Goal: Task Accomplishment & Management: Complete application form

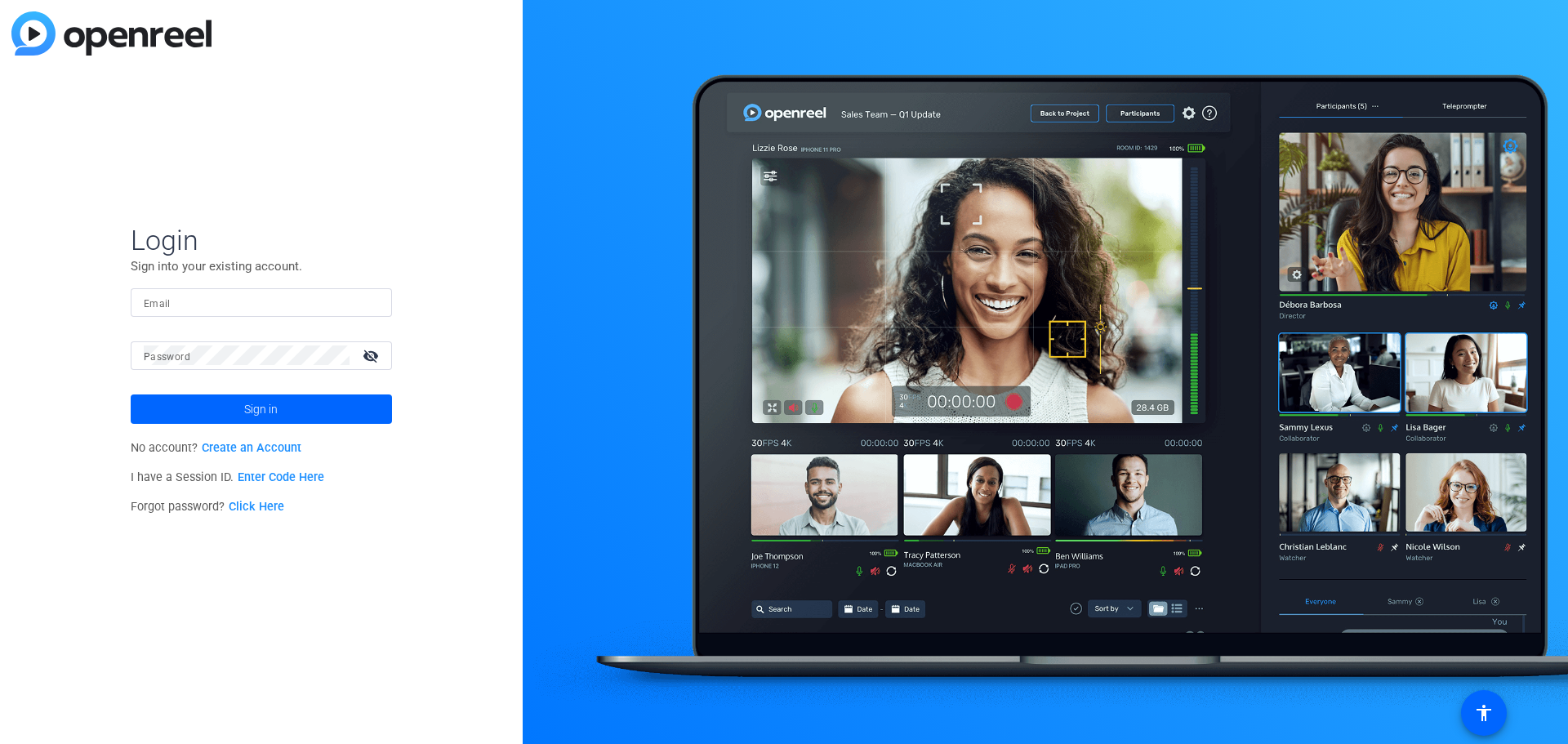
click at [201, 301] on input "Email" at bounding box center [261, 302] width 236 height 20
type input "[PERSON_NAME][EMAIL_ADDRESS][PERSON_NAME][PERSON_NAME][DOMAIN_NAME]"
click at [295, 411] on span at bounding box center [261, 409] width 261 height 39
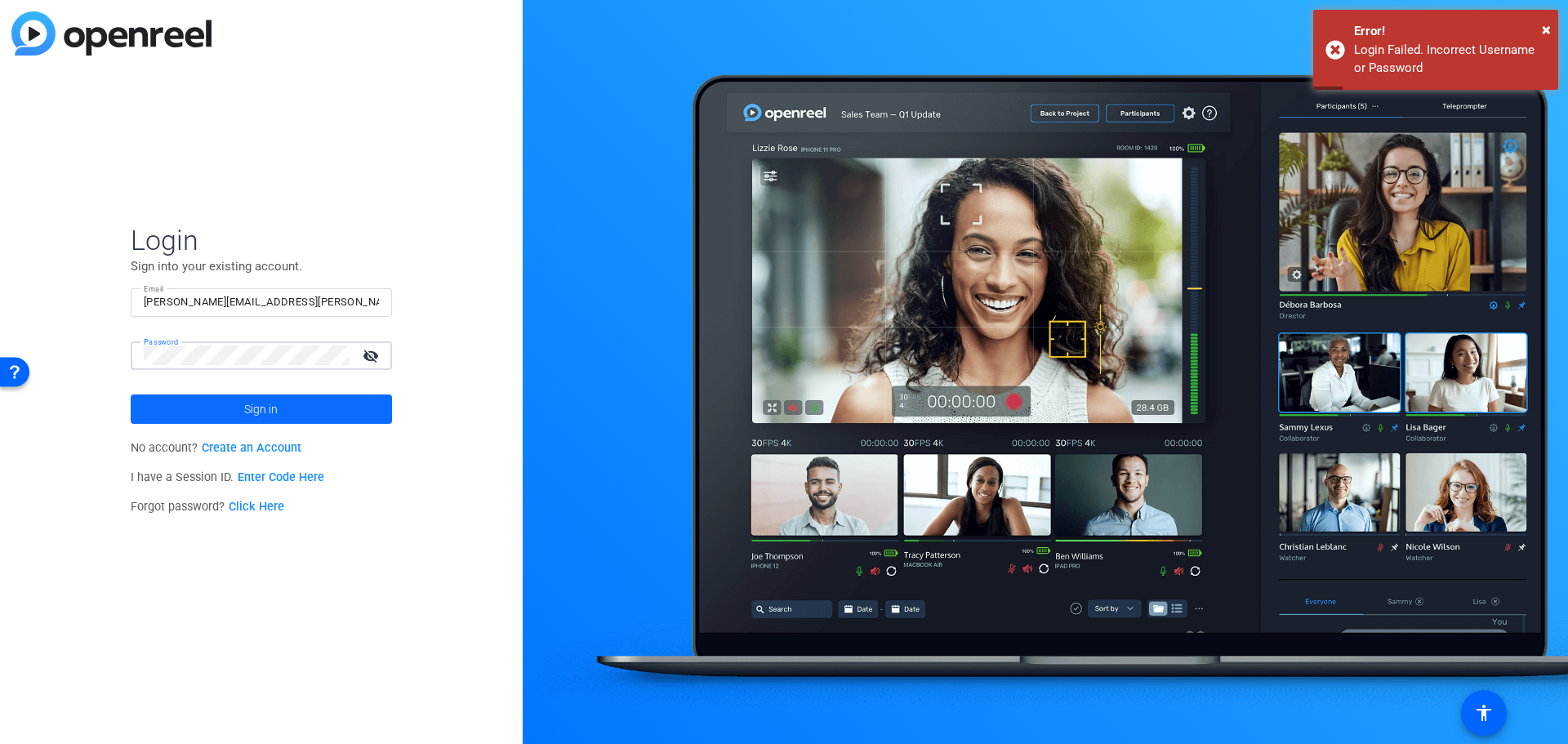
click at [264, 410] on span "Sign in" at bounding box center [261, 409] width 33 height 41
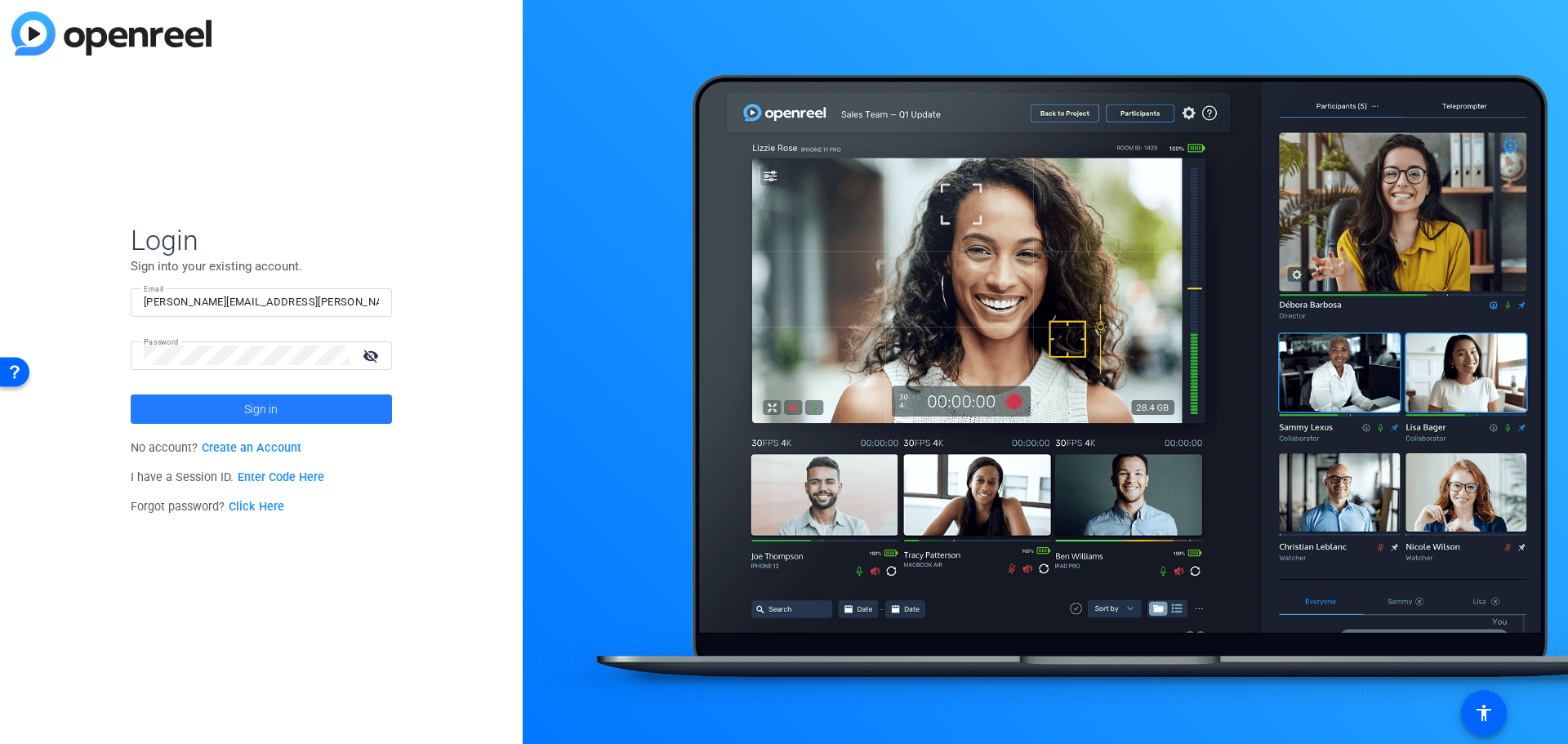
click at [264, 411] on span "Sign in" at bounding box center [261, 409] width 33 height 41
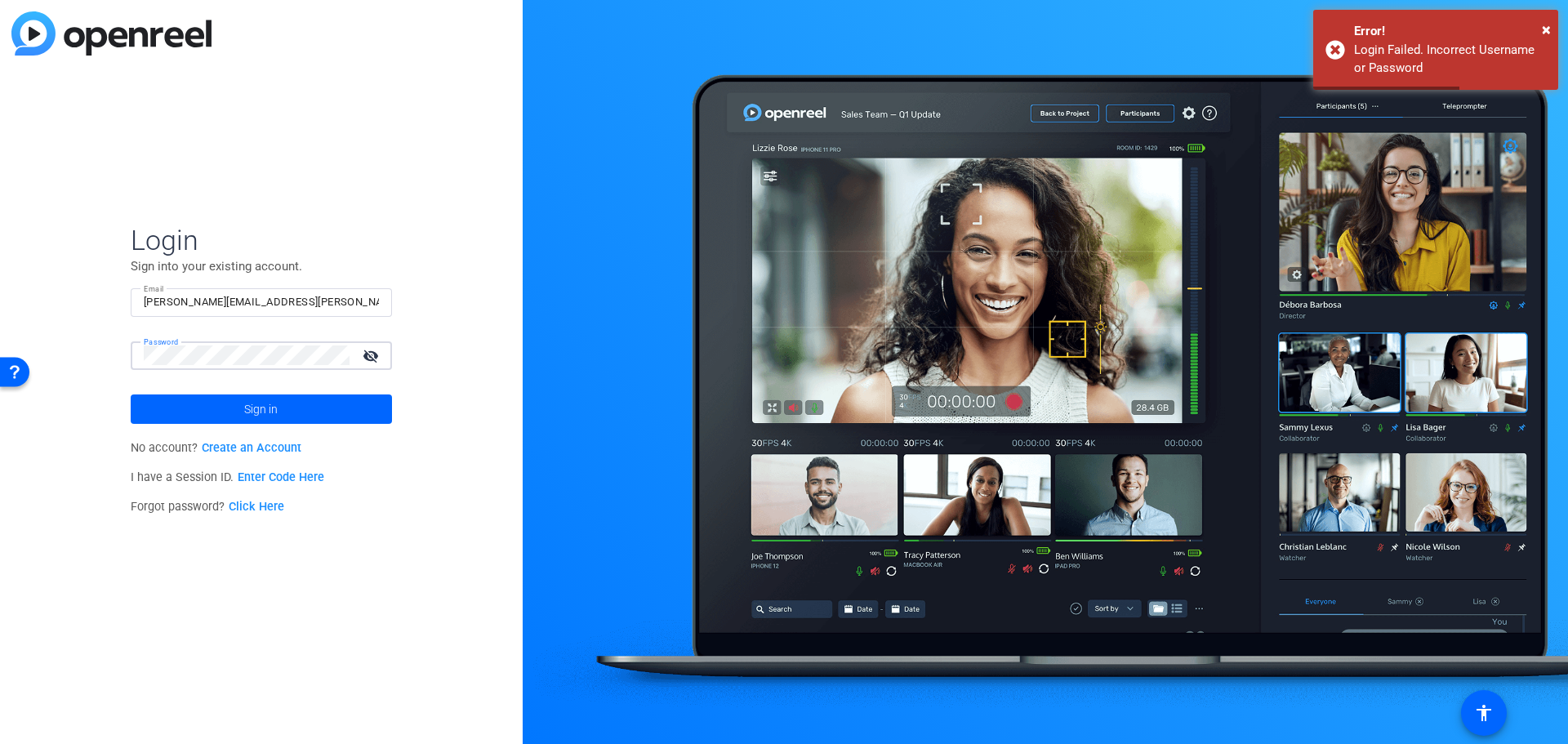
click at [122, 368] on div "Login Sign into your existing account. Email ashley.difusco@chubb.com Password …" at bounding box center [261, 372] width 523 height 744
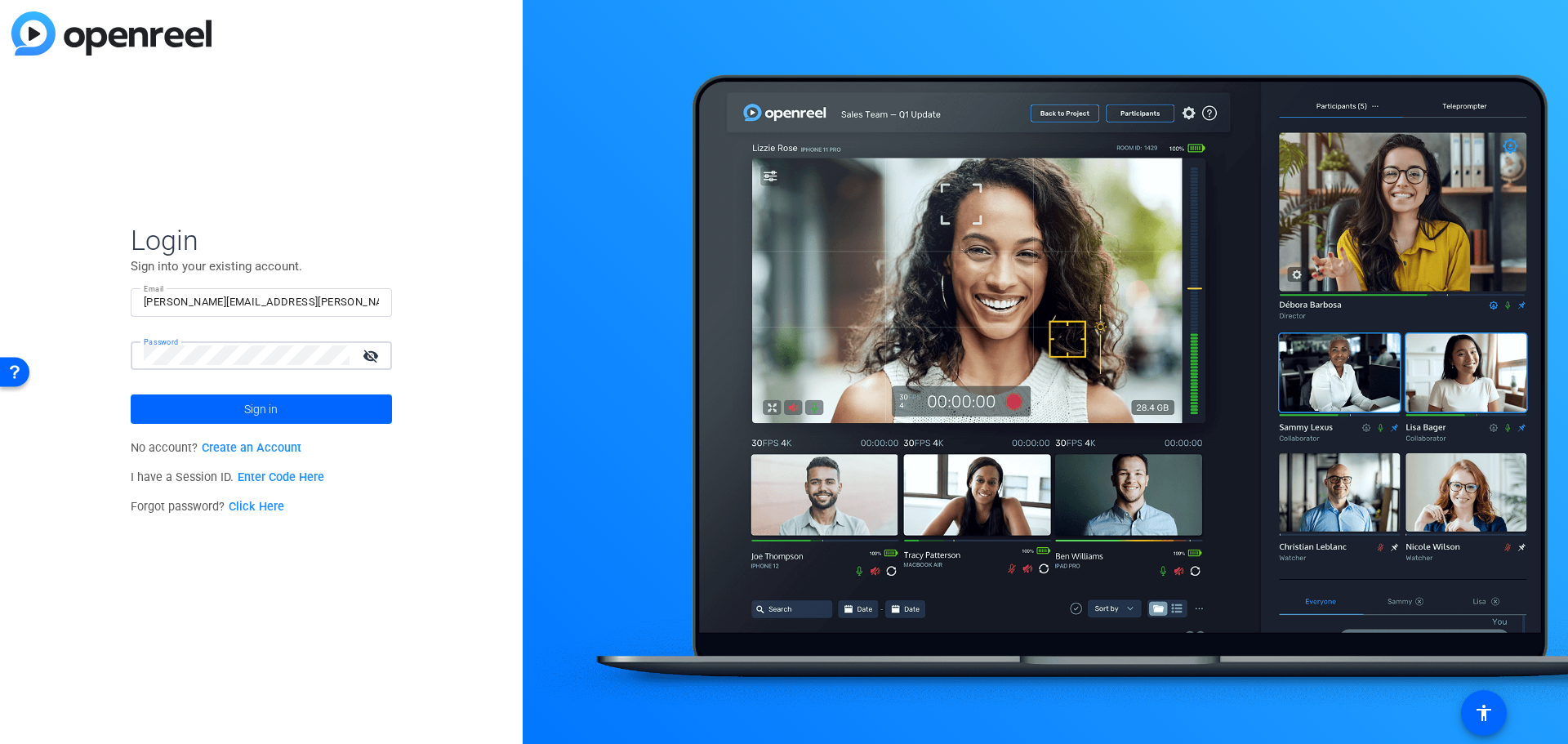
click at [131, 394] on button "Sign in" at bounding box center [261, 408] width 261 height 30
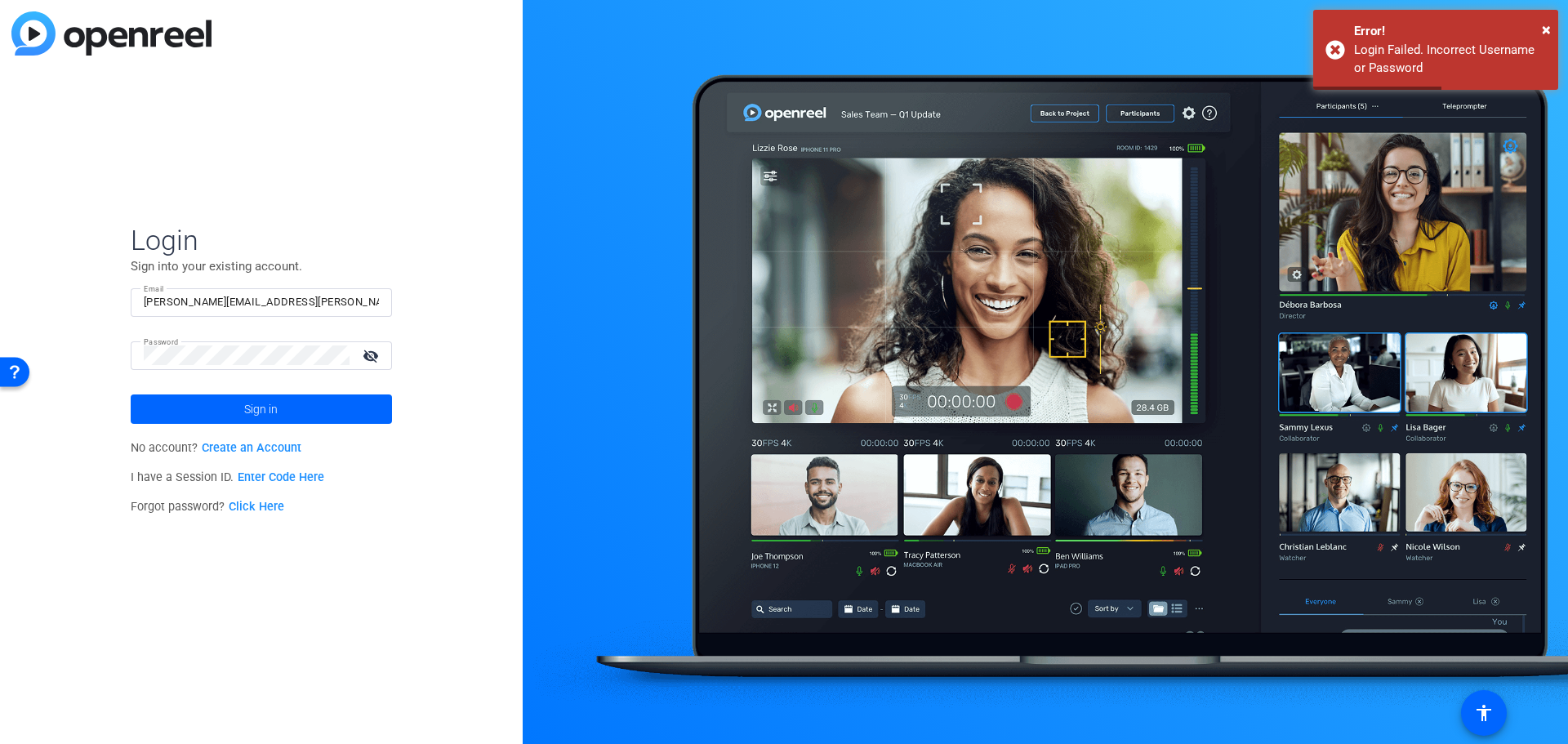
click at [261, 503] on link "Click Here" at bounding box center [256, 507] width 56 height 14
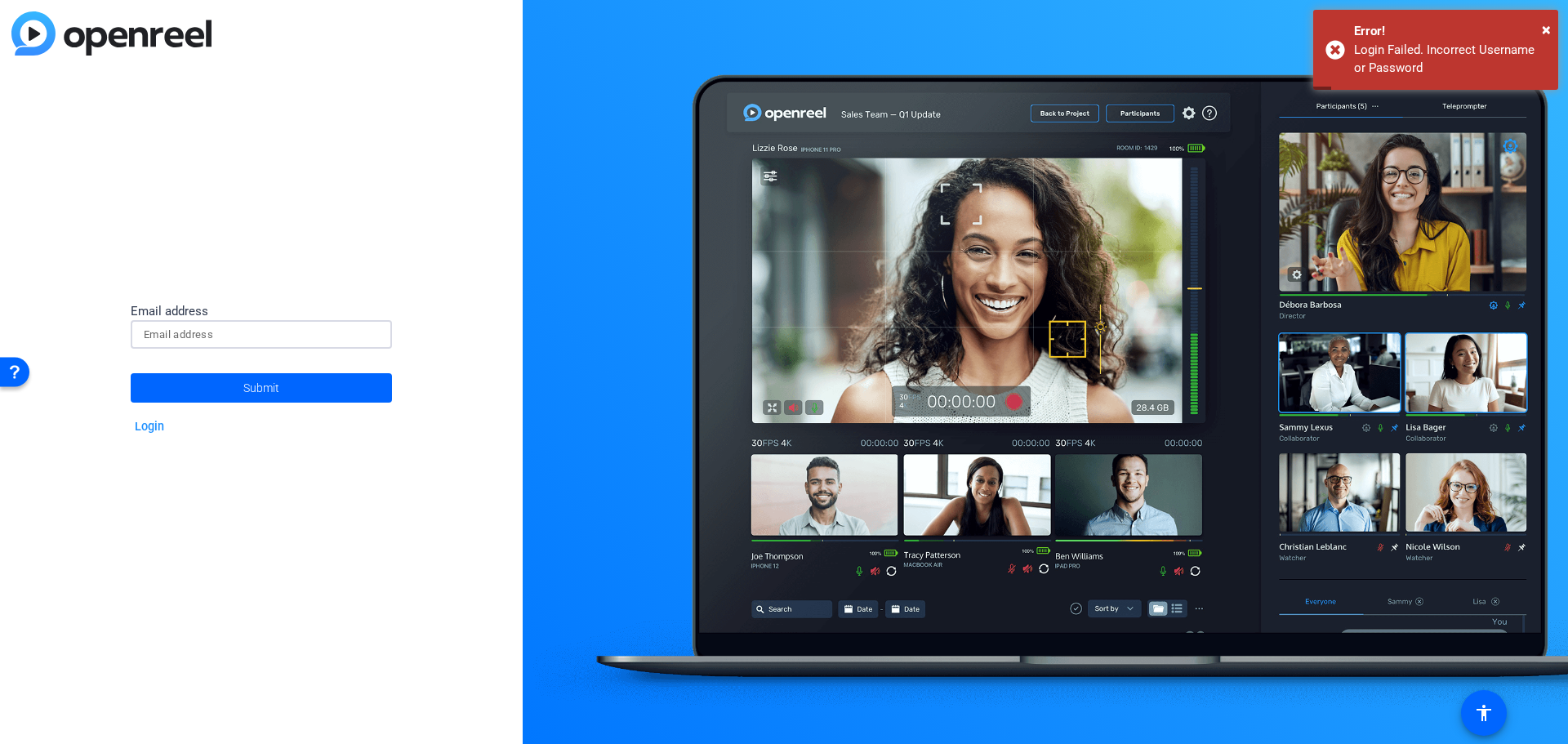
click at [197, 339] on input at bounding box center [261, 335] width 236 height 20
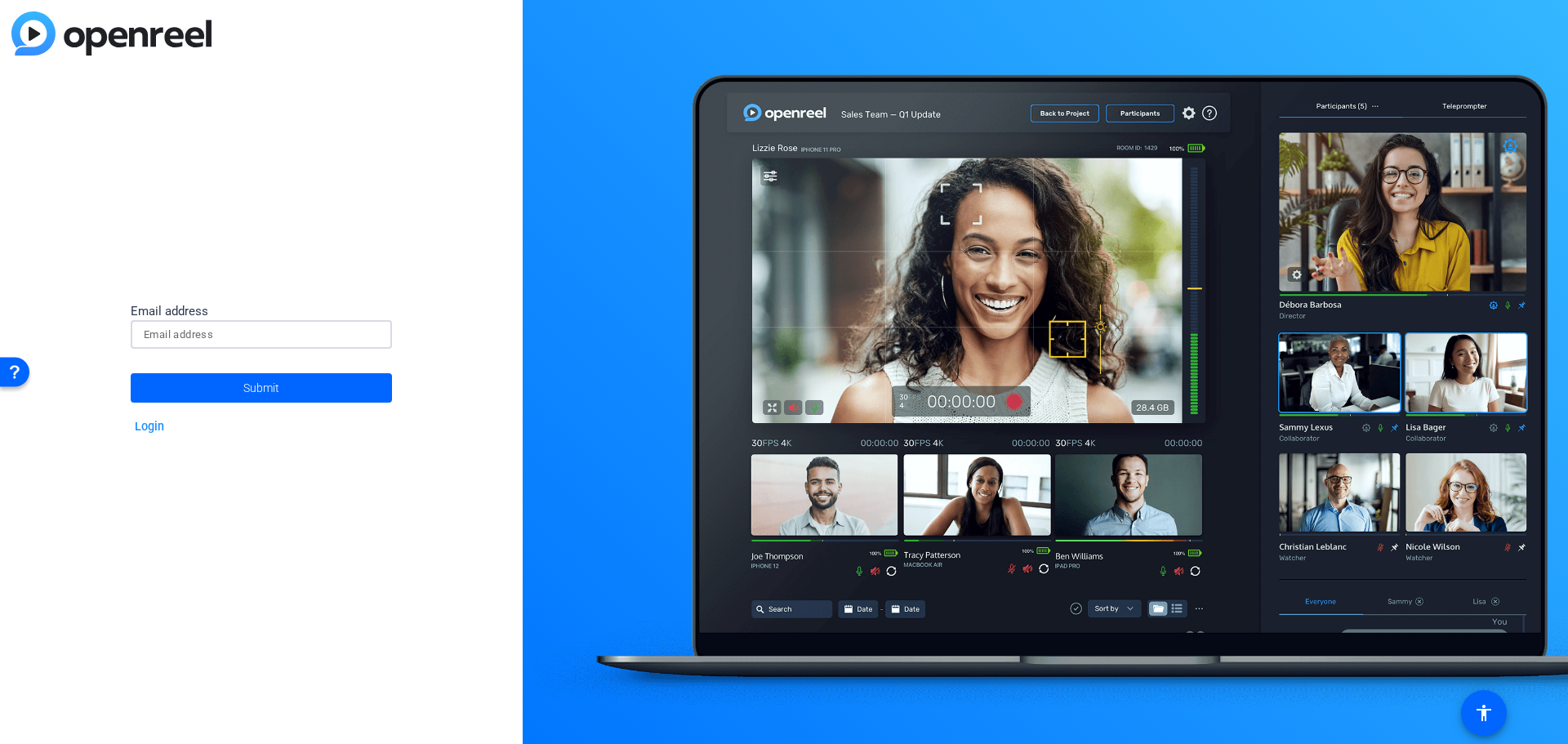
type input "[PERSON_NAME][EMAIL_ADDRESS][PERSON_NAME][PERSON_NAME][DOMAIN_NAME]"
click at [254, 381] on span "Submit" at bounding box center [261, 388] width 36 height 41
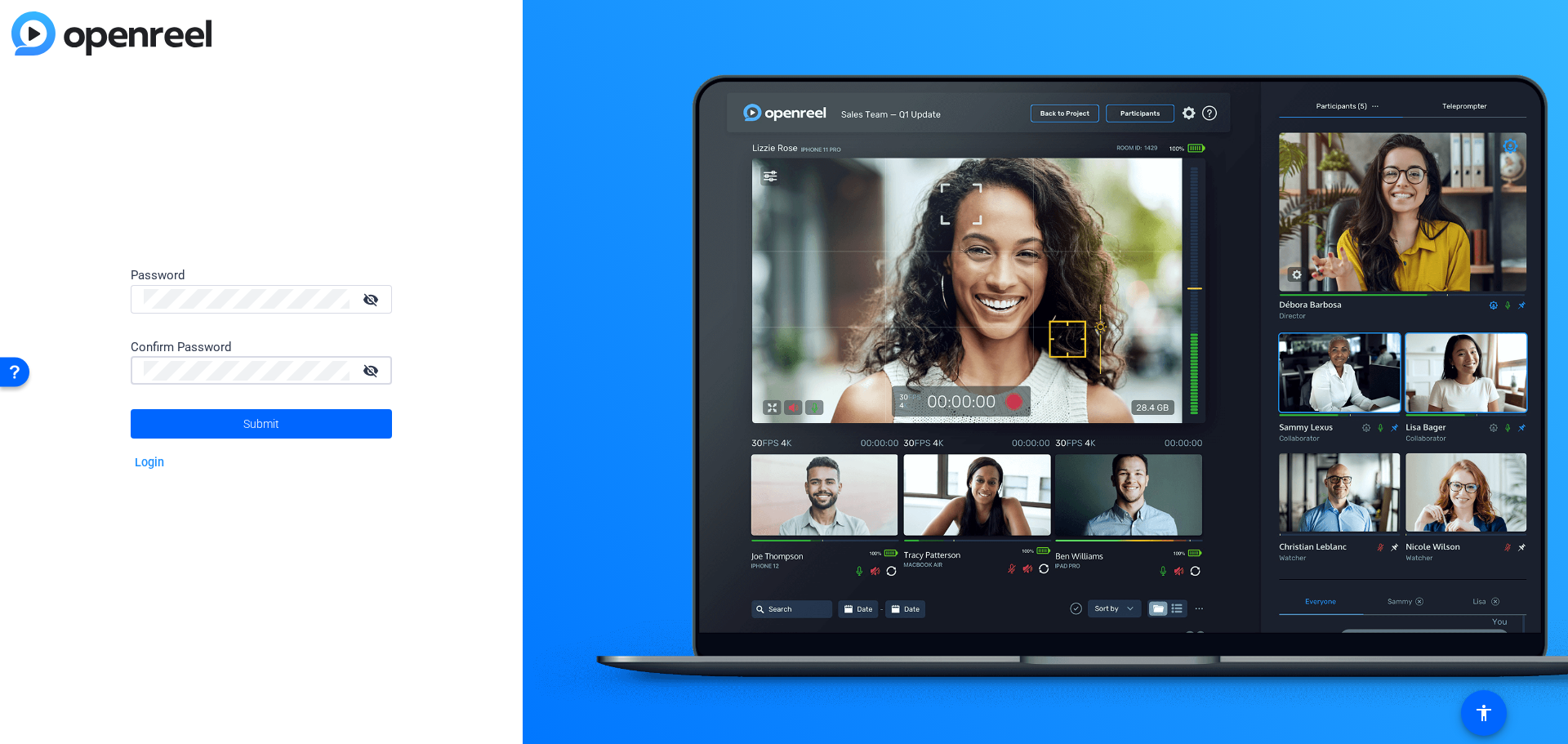
click at [131, 409] on button "Submit" at bounding box center [261, 423] width 261 height 30
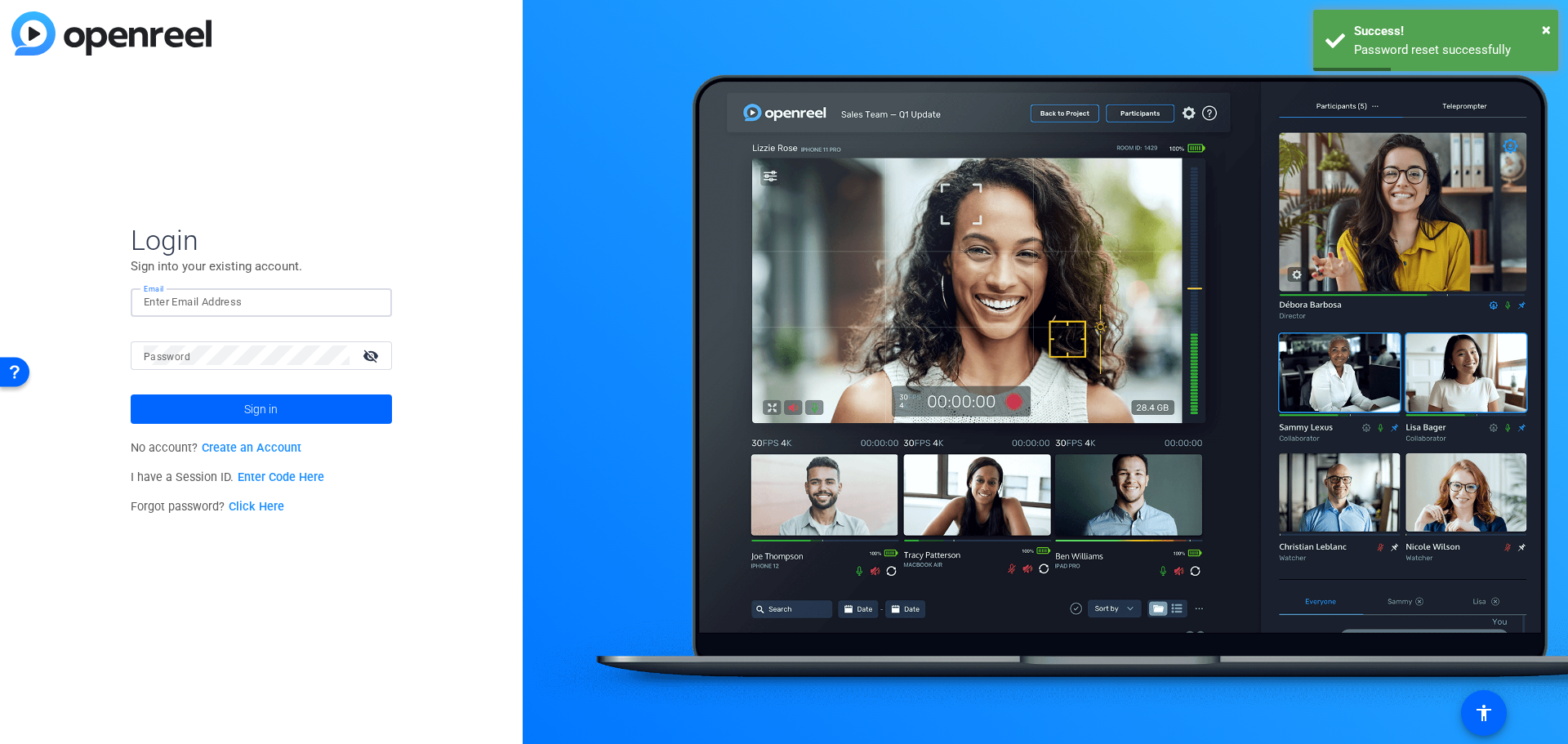
click at [248, 296] on input "Email" at bounding box center [261, 302] width 236 height 20
type input "[PERSON_NAME][EMAIL_ADDRESS][PERSON_NAME][PERSON_NAME][DOMAIN_NAME]"
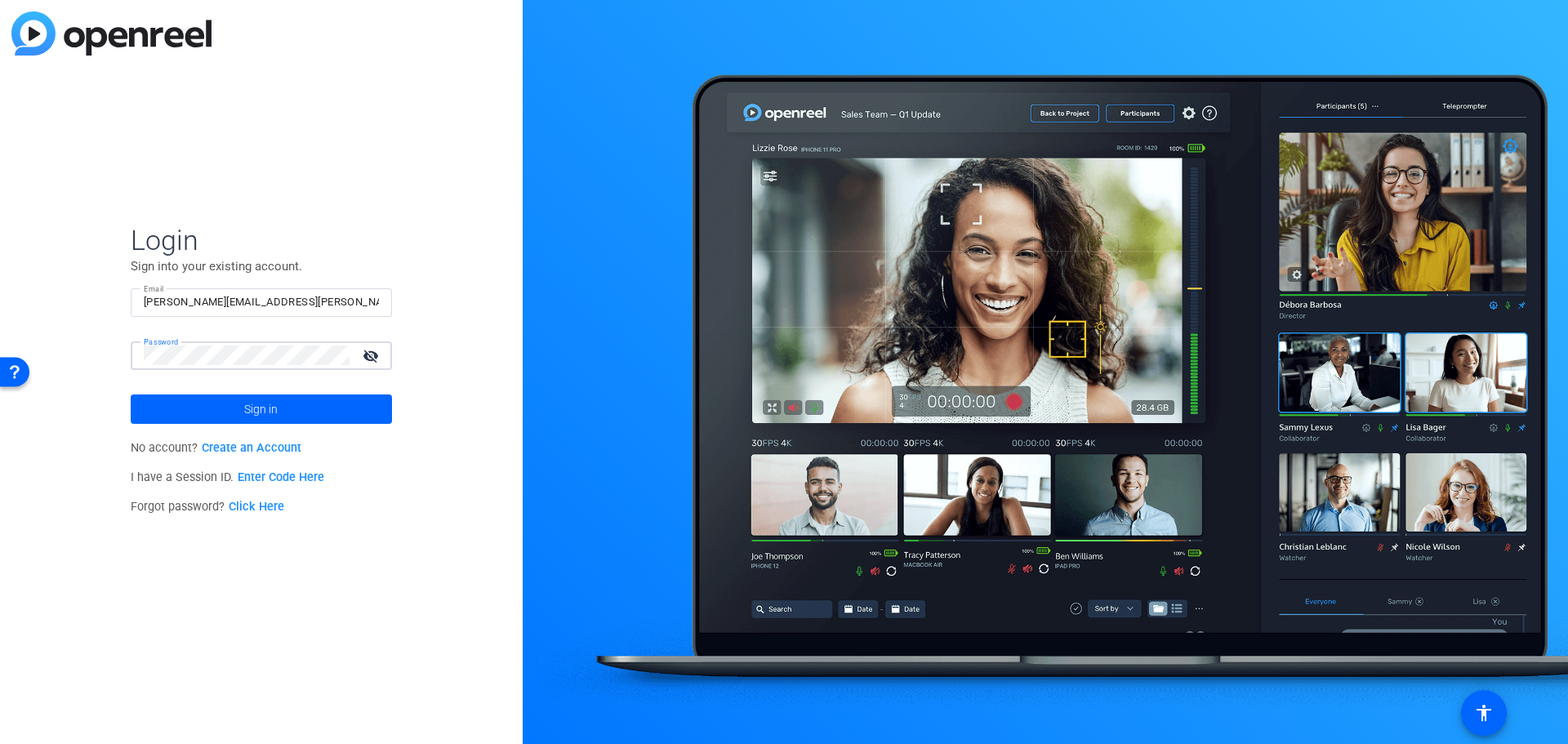
click at [131, 394] on button "Sign in" at bounding box center [261, 408] width 261 height 30
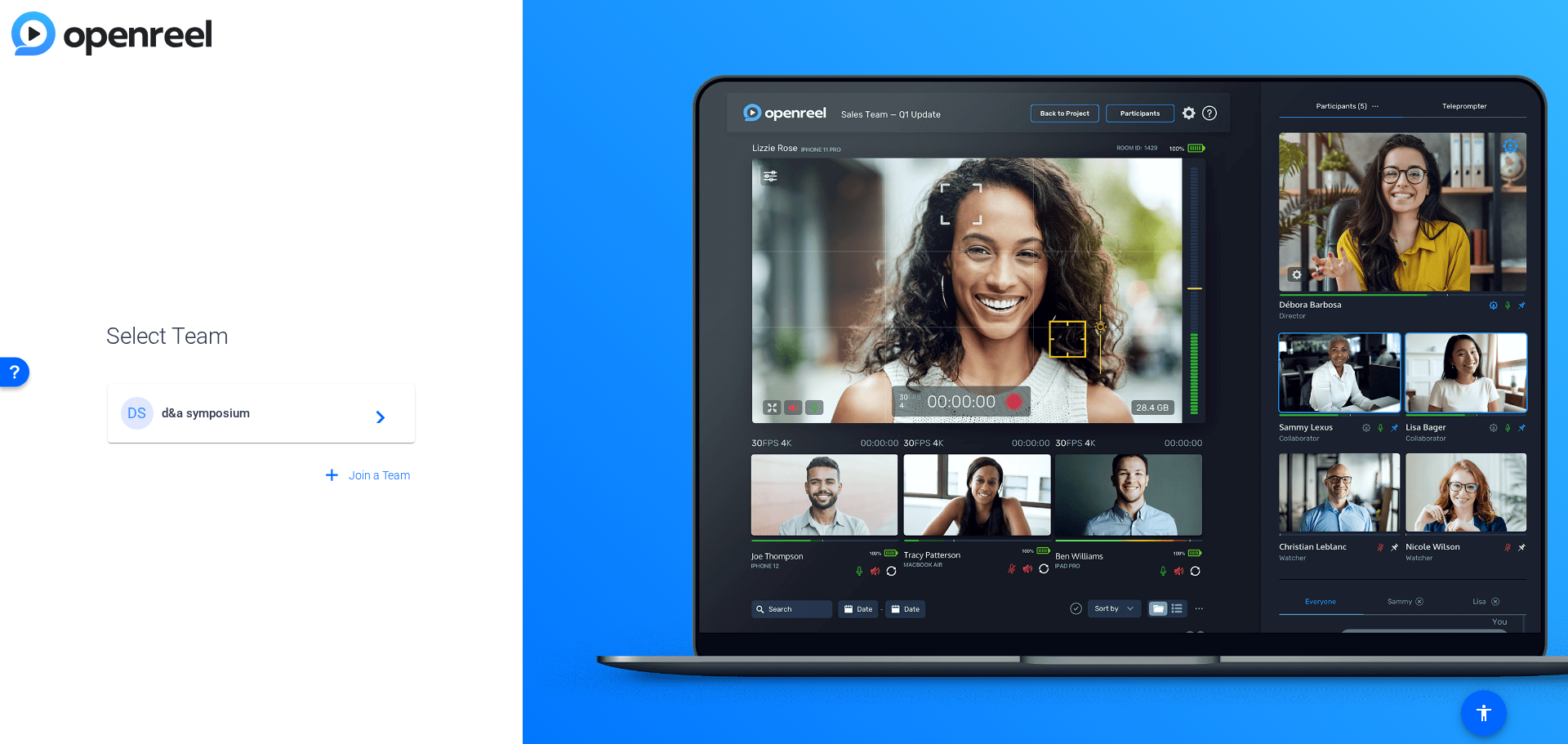
click at [388, 420] on div "DS d&a symposium navigate_next" at bounding box center [261, 413] width 281 height 32
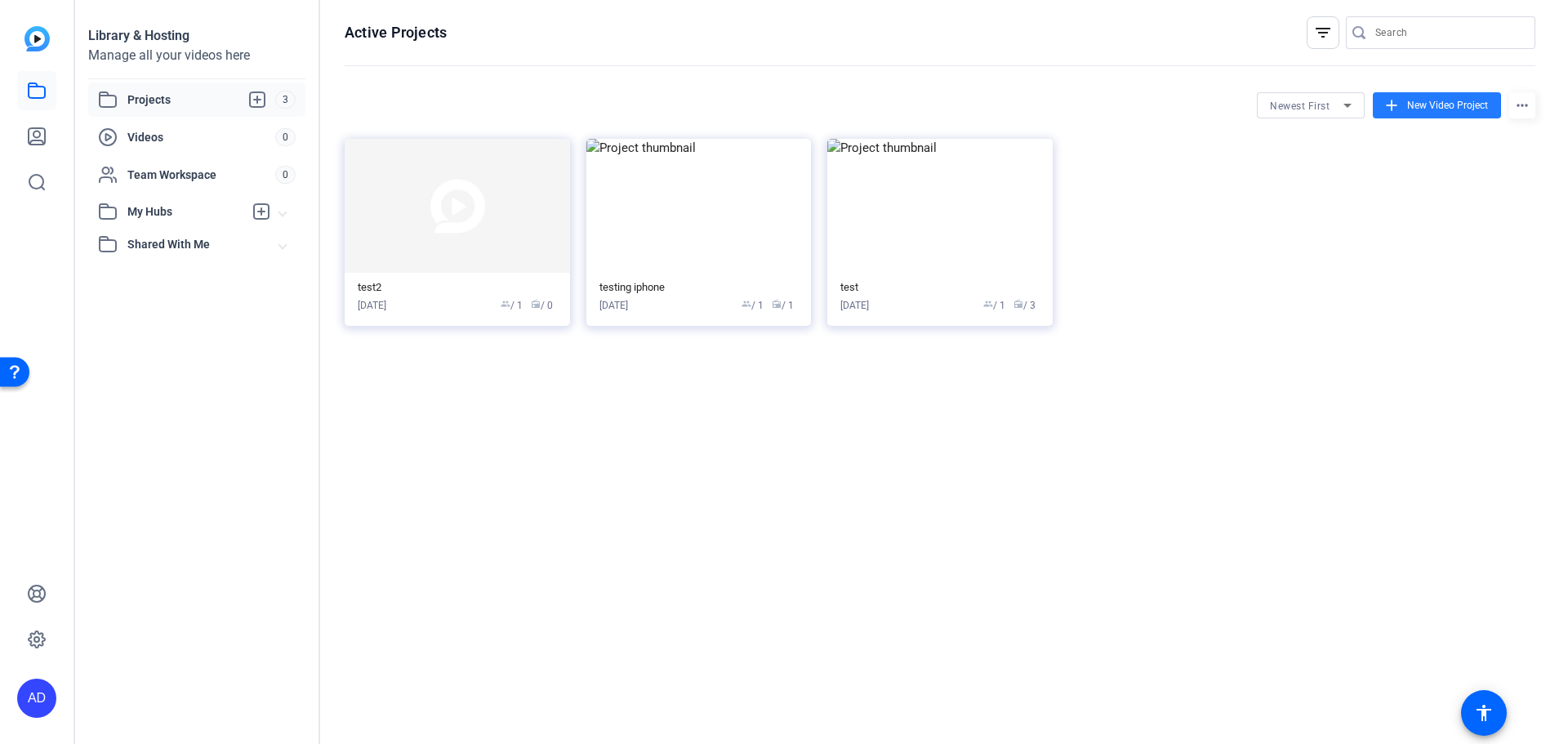
click at [1399, 107] on mat-icon "add" at bounding box center [1392, 106] width 18 height 18
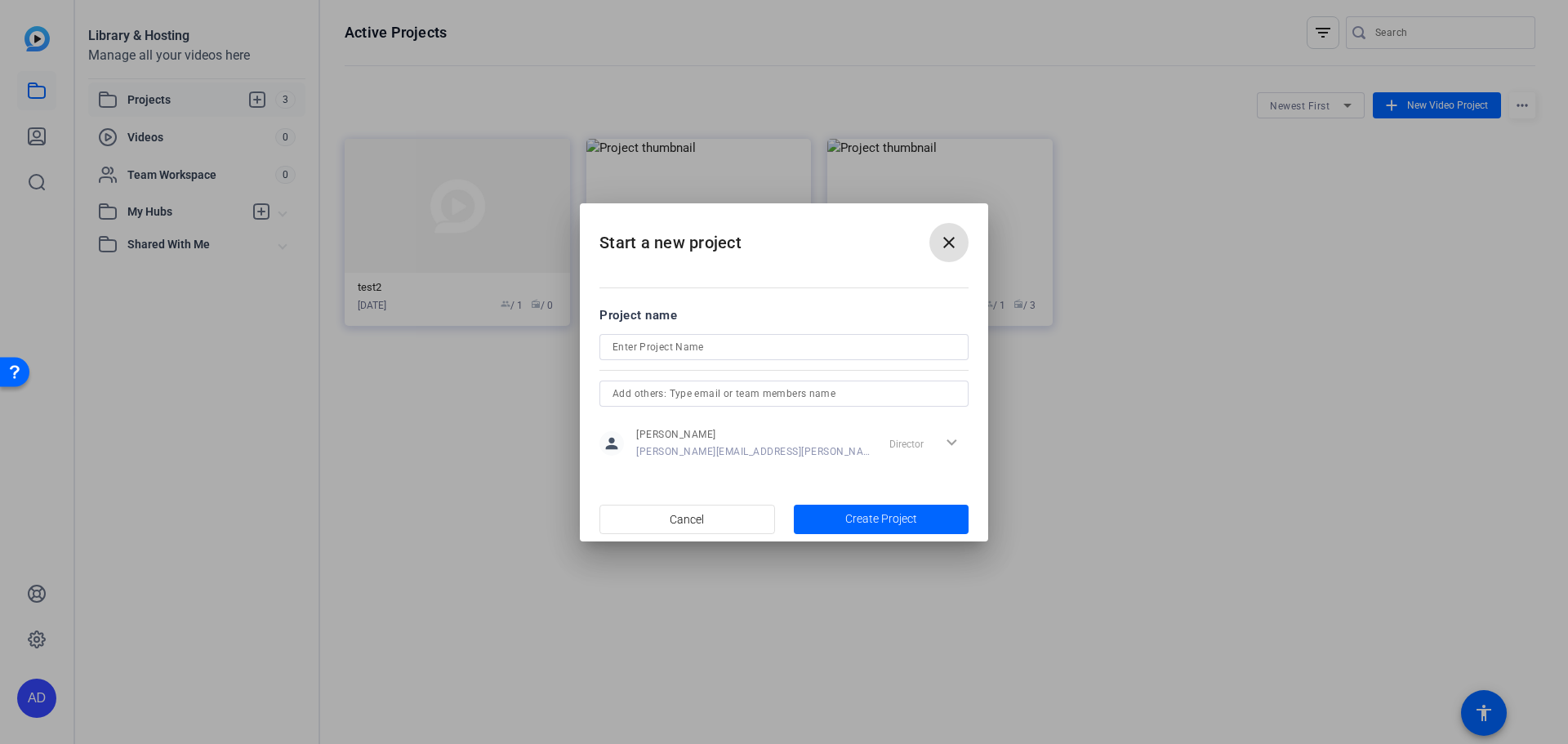
click at [689, 346] on input at bounding box center [784, 347] width 343 height 20
type input "Global Data & Analytics Symposium Reel"
click at [832, 393] on input "text" at bounding box center [784, 394] width 343 height 20
click at [951, 441] on div "Director expand_more" at bounding box center [926, 443] width 86 height 30
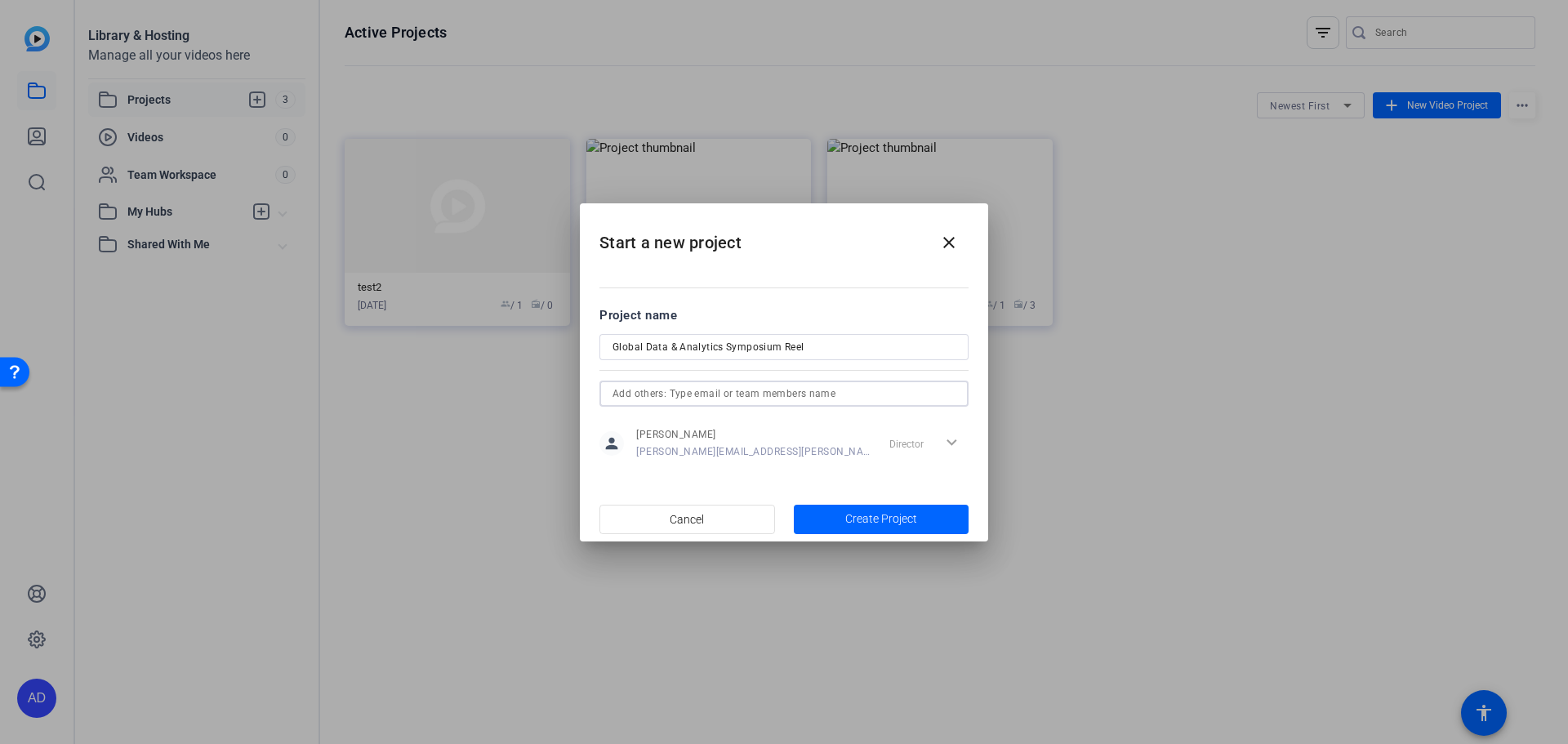
click at [843, 395] on input "text" at bounding box center [784, 394] width 343 height 20
click at [829, 389] on input "text" at bounding box center [784, 394] width 343 height 20
paste input "[PERSON_NAME][EMAIL_ADDRESS][PERSON_NAME][PERSON_NAME][DOMAIN_NAME]"
click at [789, 401] on input "[PERSON_NAME][EMAIL_ADDRESS][PERSON_NAME][PERSON_NAME][DOMAIN_NAME]" at bounding box center [784, 394] width 343 height 20
paste input "[PERSON_NAME][EMAIL_ADDRESS][DOMAIN_NAME]"
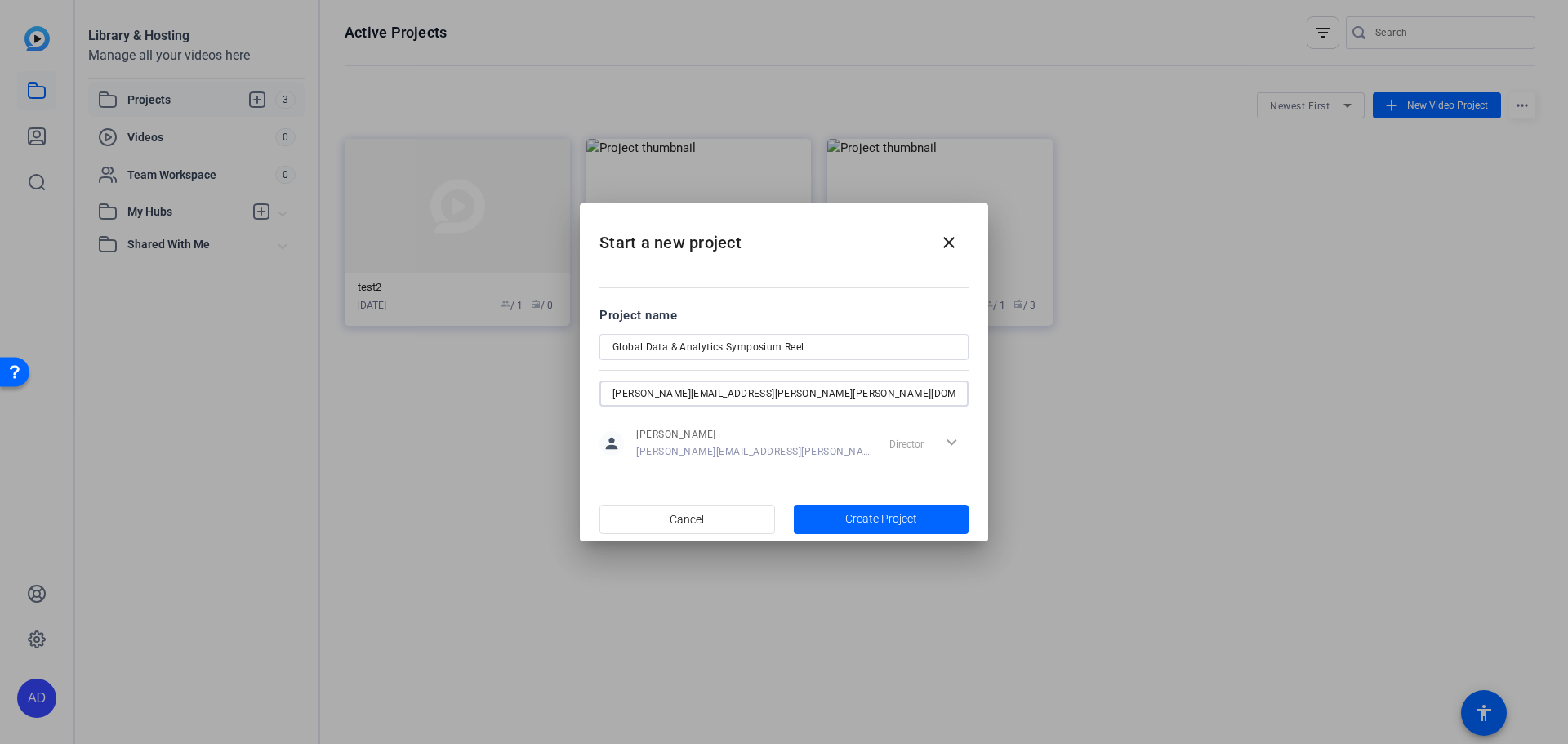
type input "[PERSON_NAME][EMAIL_ADDRESS][PERSON_NAME][PERSON_NAME][DOMAIN_NAME]; [PERSON_NA…"
drag, startPoint x: 921, startPoint y: 396, endPoint x: 613, endPoint y: 399, distance: 308.0
click at [613, 399] on input "[PERSON_NAME][EMAIL_ADDRESS][PERSON_NAME][PERSON_NAME][DOMAIN_NAME]; [PERSON_NA…" at bounding box center [784, 394] width 343 height 20
click at [816, 401] on input "text" at bounding box center [784, 394] width 343 height 20
paste input "[PERSON_NAME][EMAIL_ADDRESS][PERSON_NAME][PERSON_NAME][DOMAIN_NAME]; [PERSON_NA…"
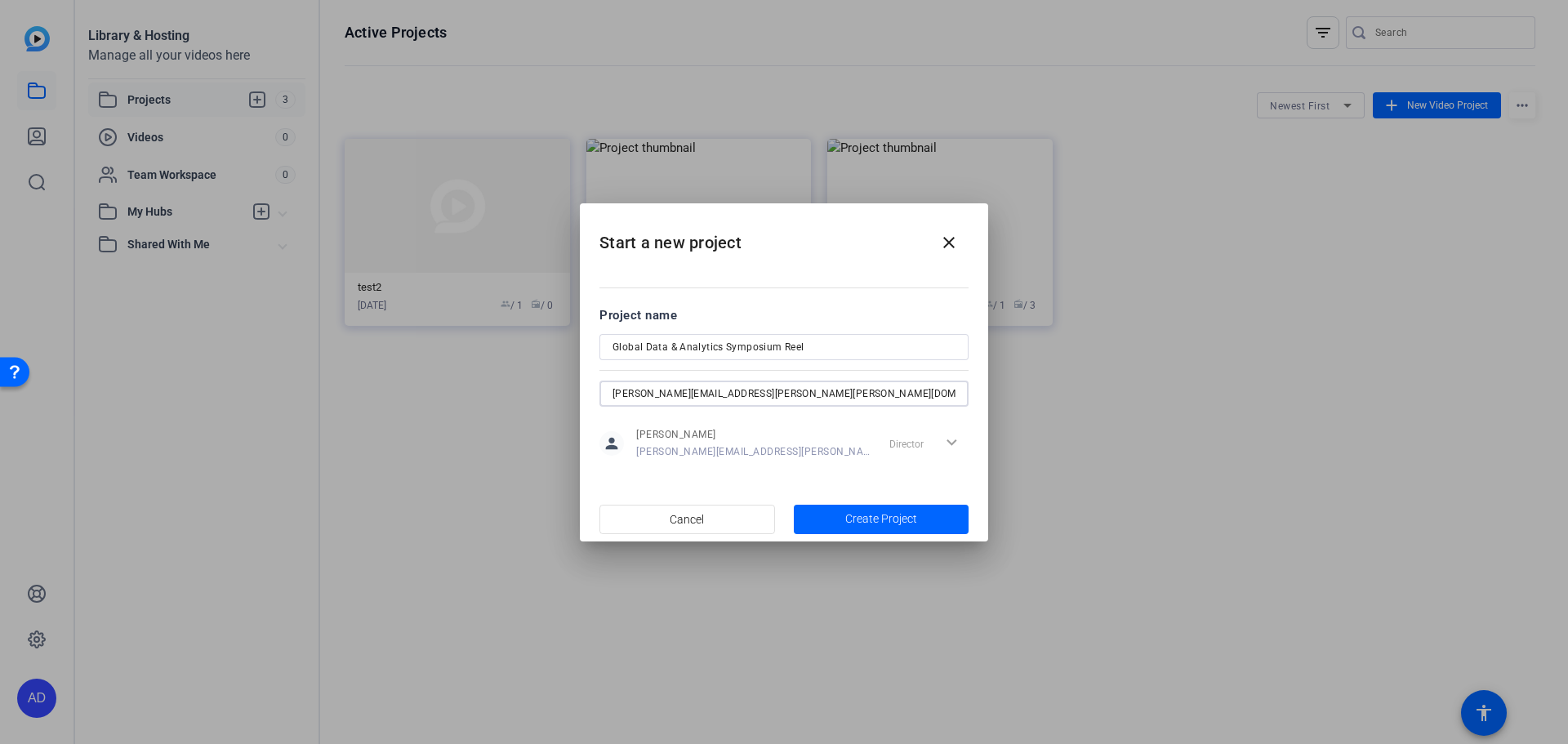
click at [743, 389] on input "[PERSON_NAME][EMAIL_ADDRESS][PERSON_NAME][PERSON_NAME][DOMAIN_NAME]; [PERSON_NA…" at bounding box center [784, 394] width 343 height 20
click at [917, 393] on input "[PERSON_NAME][EMAIL_ADDRESS][PERSON_NAME][PERSON_NAME][DOMAIN_NAME]; [PERSON_NA…" at bounding box center [784, 394] width 343 height 20
click at [906, 388] on input "[PERSON_NAME][EMAIL_ADDRESS][PERSON_NAME][PERSON_NAME][DOMAIN_NAME]; [PERSON_NA…" at bounding box center [784, 394] width 343 height 20
paste input "[EMAIL_ADDRESS][DOMAIN_NAME]"
click at [806, 388] on input "[PERSON_NAME][EMAIL_ADDRESS][PERSON_NAME][PERSON_NAME][DOMAIN_NAME]; [PERSON_NA…" at bounding box center [784, 394] width 343 height 20
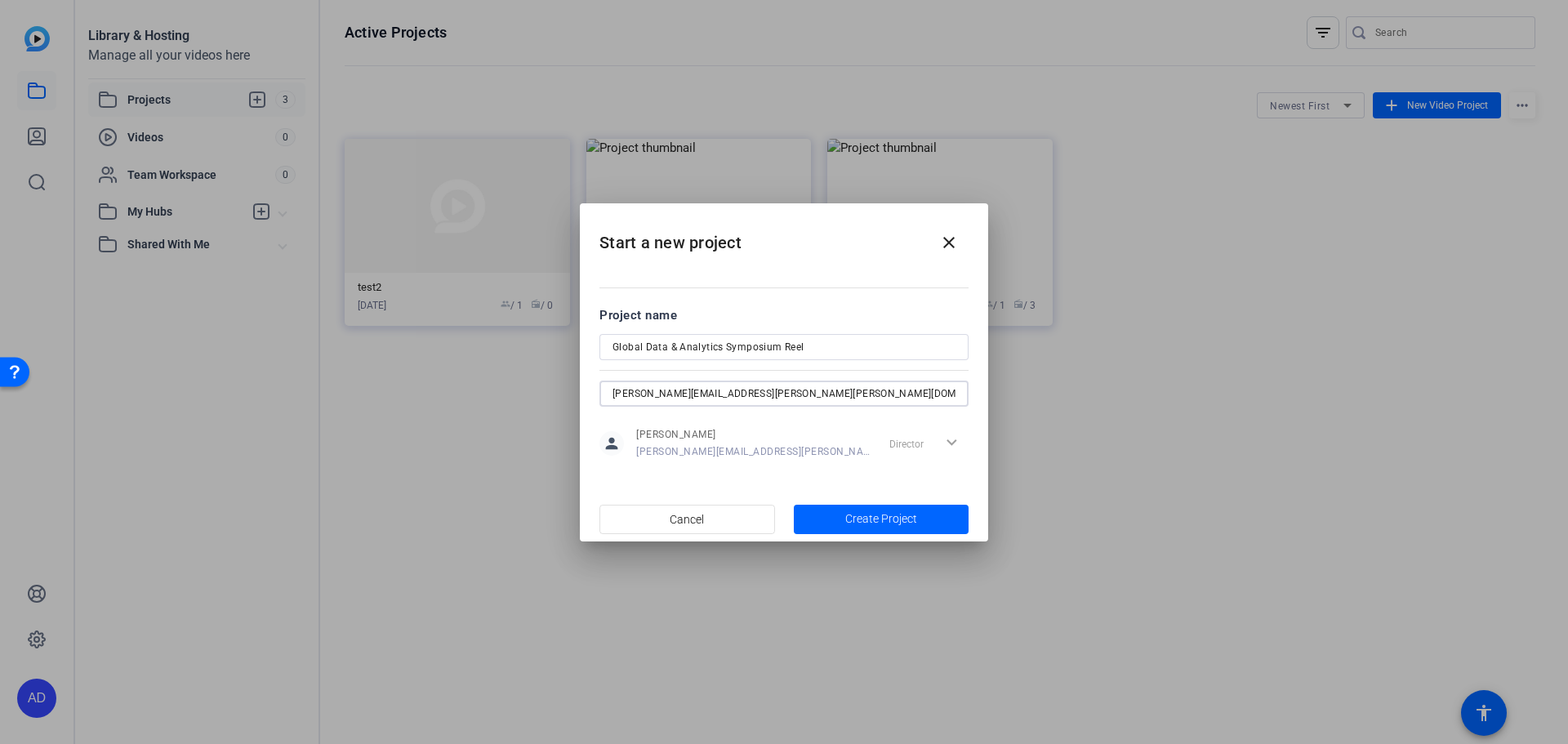
scroll to position [0, 30]
drag, startPoint x: 860, startPoint y: 386, endPoint x: 998, endPoint y: 386, distance: 138.0
click at [998, 386] on div "Start a new project close Project name Global Data & Analytics Symposium [PERSO…" at bounding box center [784, 372] width 1568 height 744
click at [958, 392] on div "[PERSON_NAME][EMAIL_ADDRESS][PERSON_NAME][PERSON_NAME][DOMAIN_NAME]; [PERSON_NA…" at bounding box center [784, 393] width 369 height 26
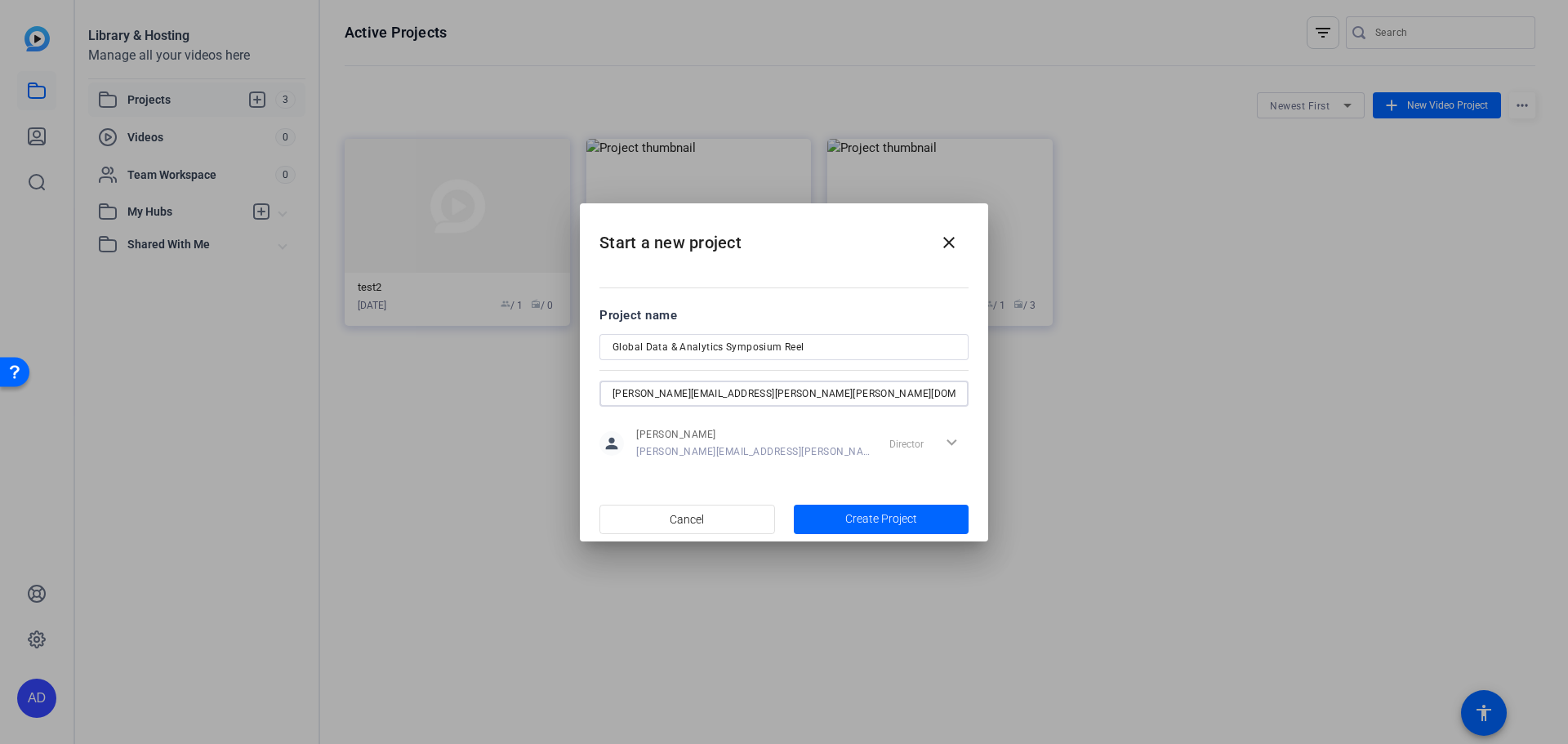
click at [942, 394] on input "[PERSON_NAME][EMAIL_ADDRESS][PERSON_NAME][PERSON_NAME][DOMAIN_NAME]; [PERSON_NA…" at bounding box center [784, 394] width 343 height 20
drag, startPoint x: 948, startPoint y: 394, endPoint x: 989, endPoint y: 392, distance: 41.0
click at [989, 392] on div "Start a new project close Project name Global Data & Analytics Symposium [PERSO…" at bounding box center [784, 372] width 1568 height 744
click at [950, 393] on input "[PERSON_NAME][EMAIL_ADDRESS][PERSON_NAME][PERSON_NAME][DOMAIN_NAME]; [PERSON_NA…" at bounding box center [784, 394] width 343 height 20
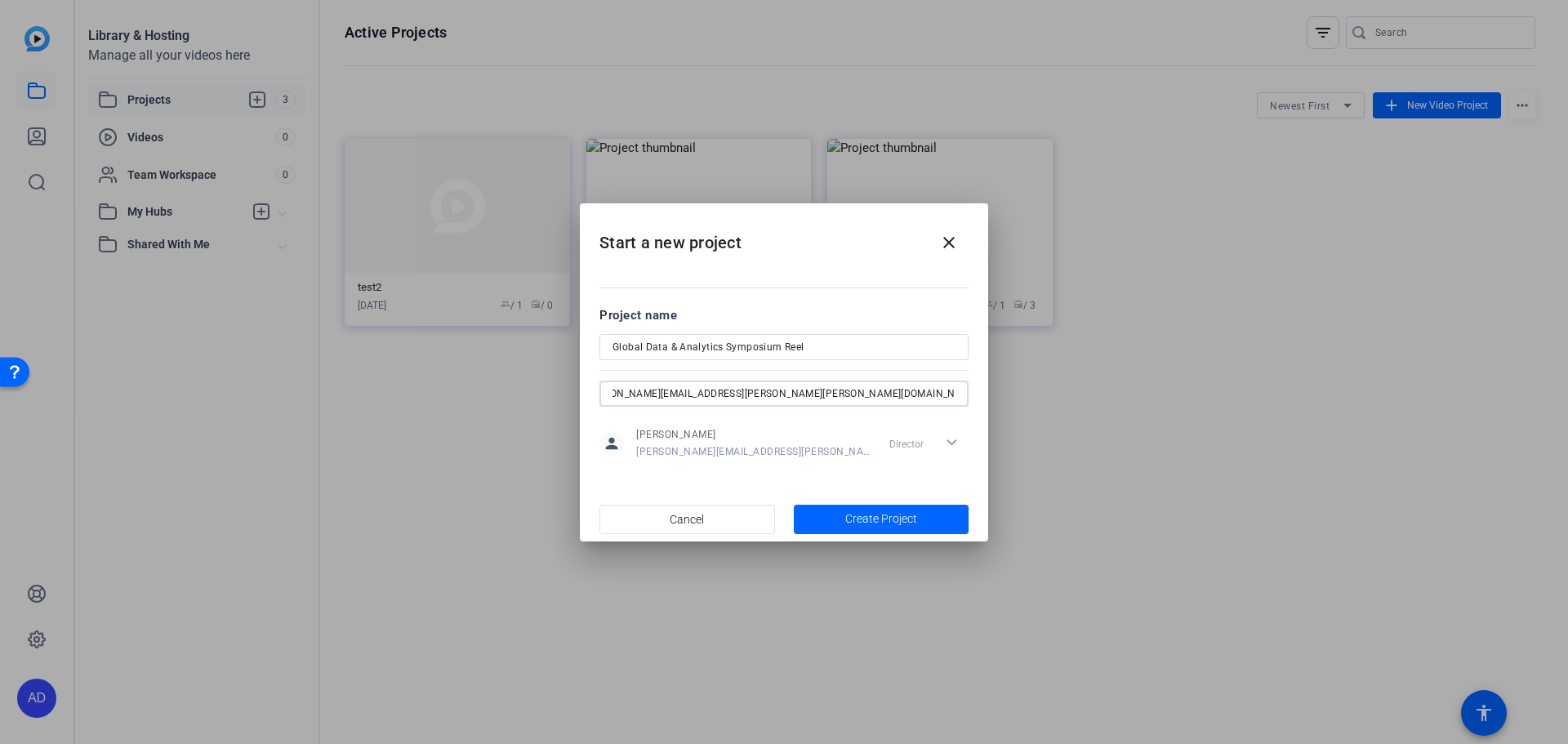
paste input "[EMAIL_ADDRESS][PERSON_NAME][PERSON_NAME][DOMAIN_NAME]"
type input "[PERSON_NAME][EMAIL_ADDRESS][PERSON_NAME][PERSON_NAME][DOMAIN_NAME]; [PERSON_NA…"
